Goal: Information Seeking & Learning: Find contact information

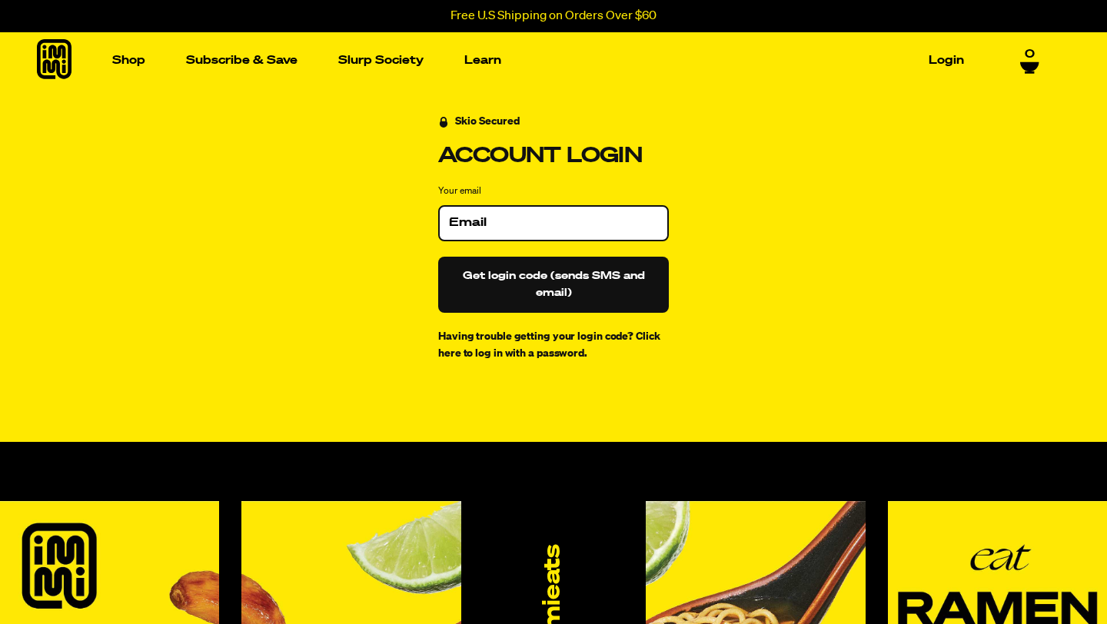
click at [463, 226] on input "Your email" at bounding box center [553, 222] width 209 height 15
type input "[EMAIL_ADDRESS][DOMAIN_NAME]"
click at [553, 277] on button "Get login code (sends SMS and email)" at bounding box center [553, 285] width 231 height 56
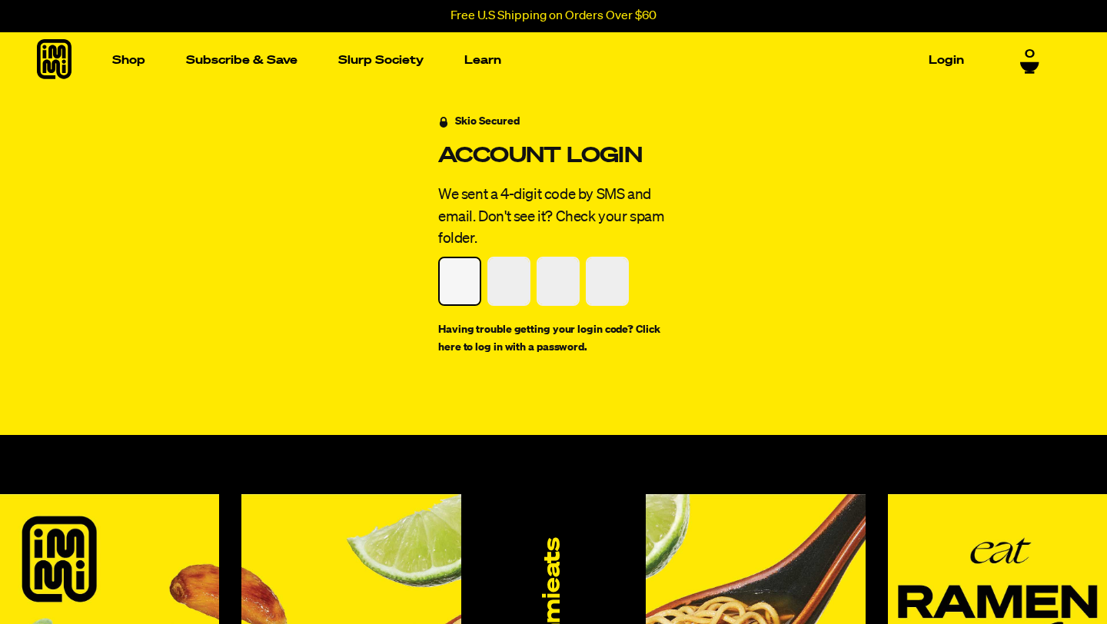
click at [461, 284] on input "Please enter your pin code" at bounding box center [460, 281] width 40 height 46
type input "7"
type input "8"
type input "9"
type input "4"
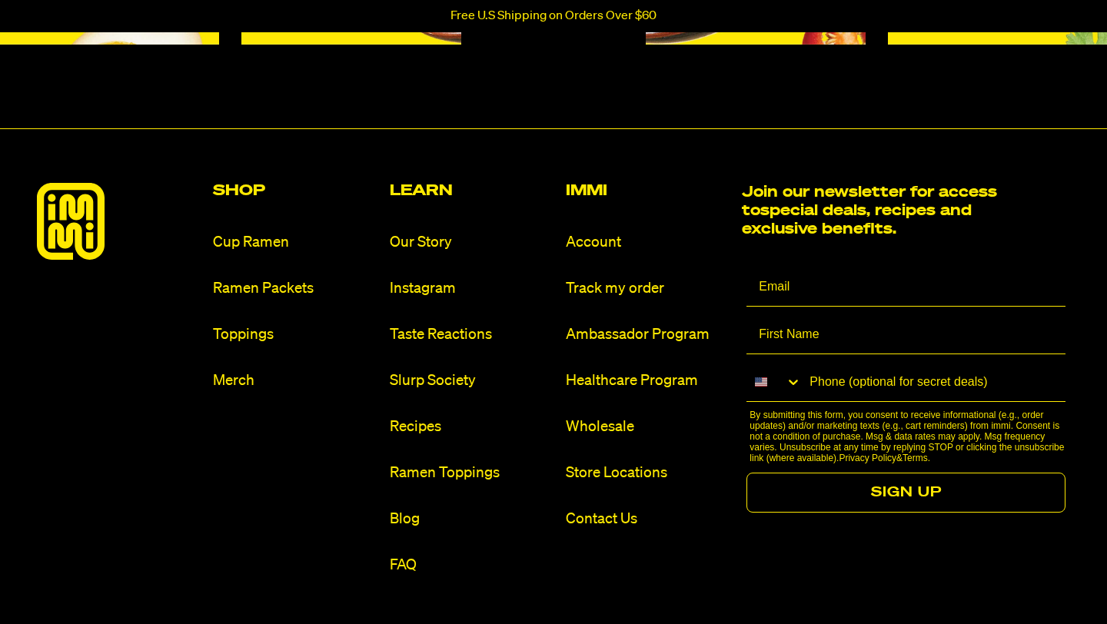
scroll to position [1438, 0]
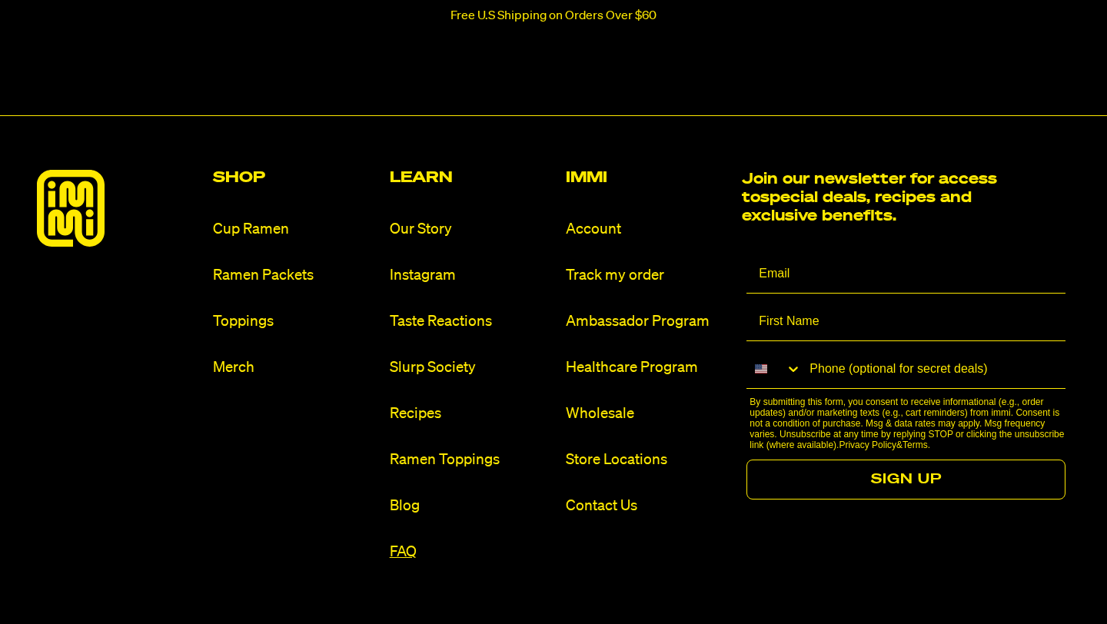
click at [402, 553] on link "FAQ" at bounding box center [472, 552] width 164 height 21
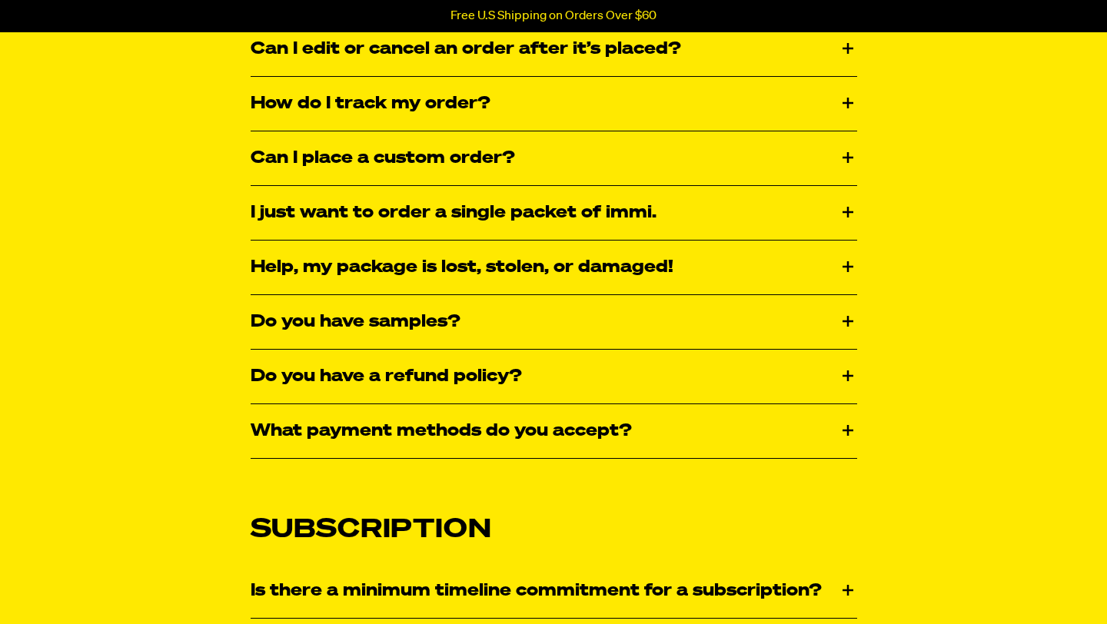
scroll to position [781, 0]
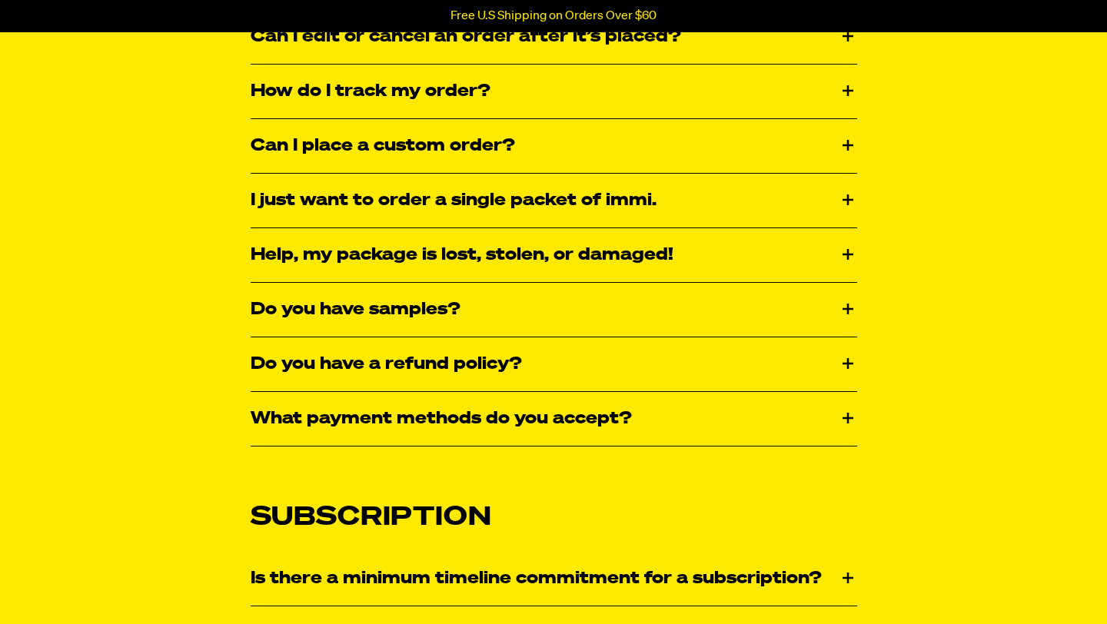
click at [480, 359] on div "Do you have a refund policy?" at bounding box center [554, 365] width 607 height 54
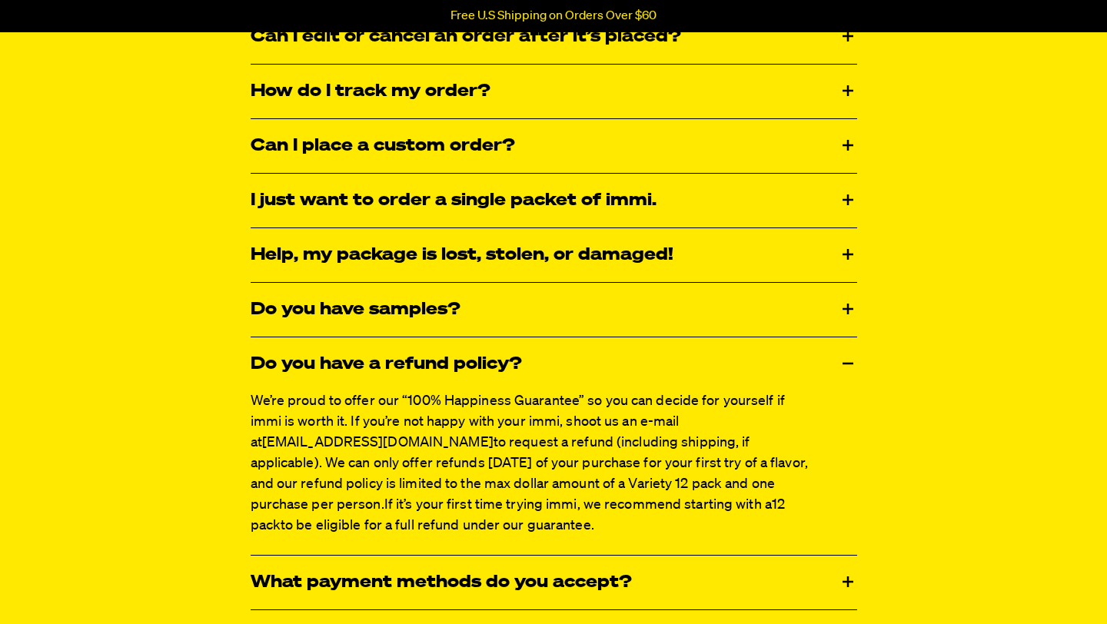
click at [494, 436] on link "[EMAIL_ADDRESS][DOMAIN_NAME]" at bounding box center [377, 443] width 231 height 14
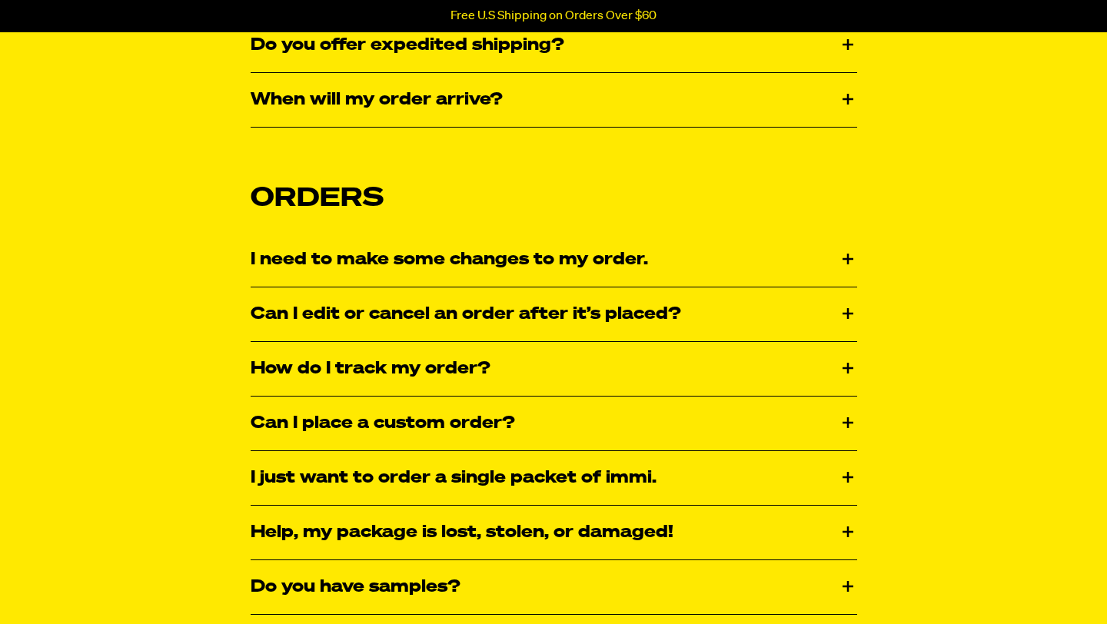
scroll to position [0, 0]
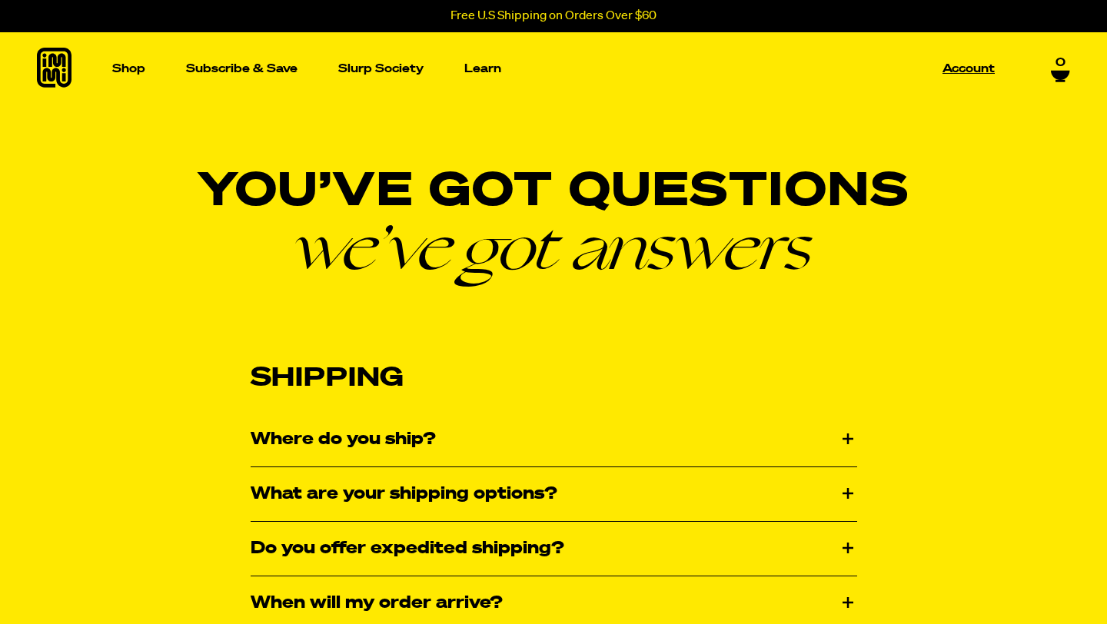
click at [969, 71] on p "Account" at bounding box center [969, 69] width 52 height 12
